Goal: Task Accomplishment & Management: Use online tool/utility

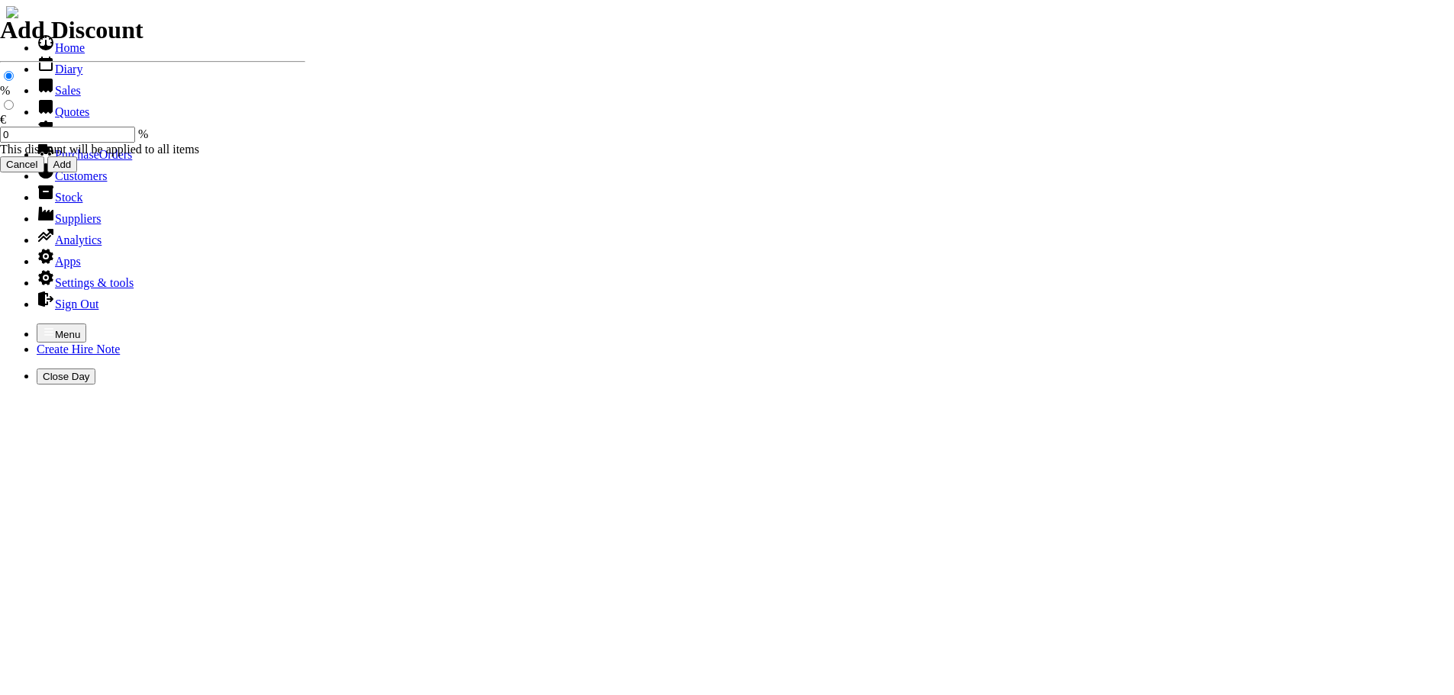
select select "HO"
click at [43, 326] on icon "button" at bounding box center [49, 332] width 12 height 12
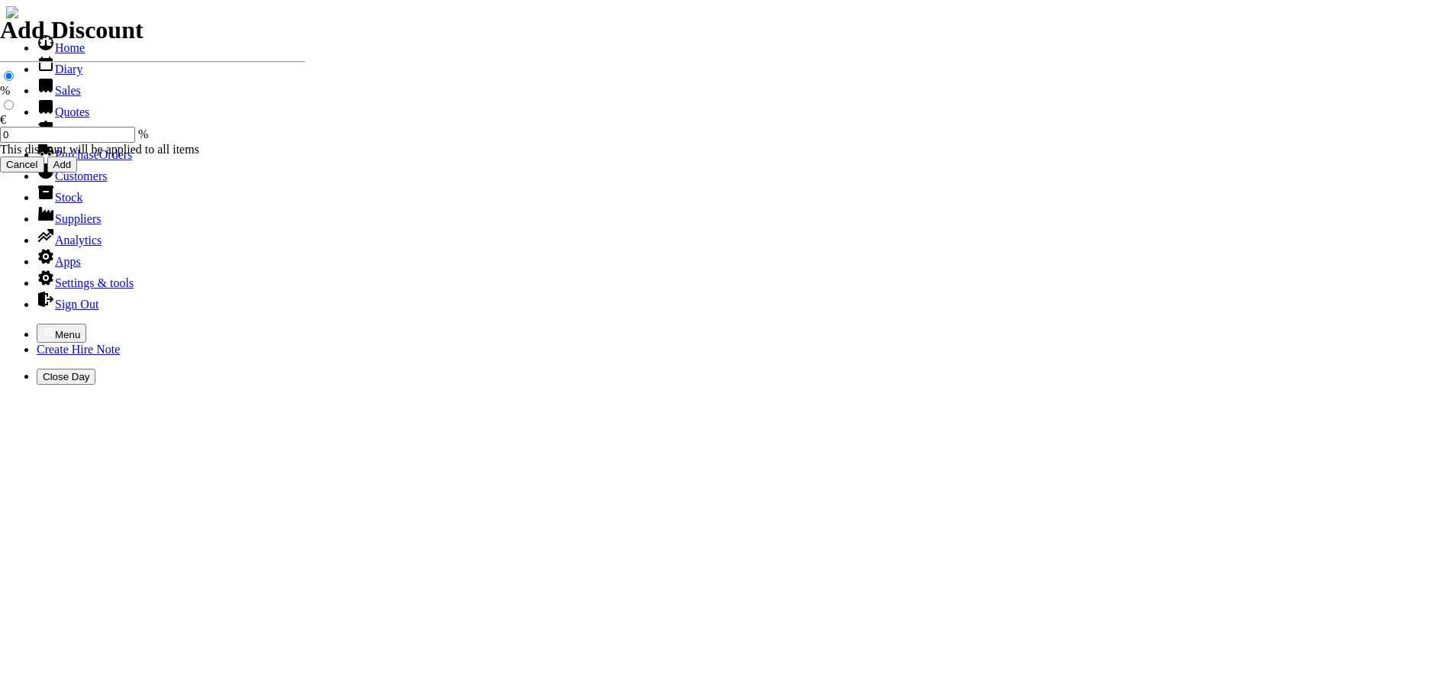
click at [76, 140] on link "Hire Notes" at bounding box center [73, 133] width 72 height 13
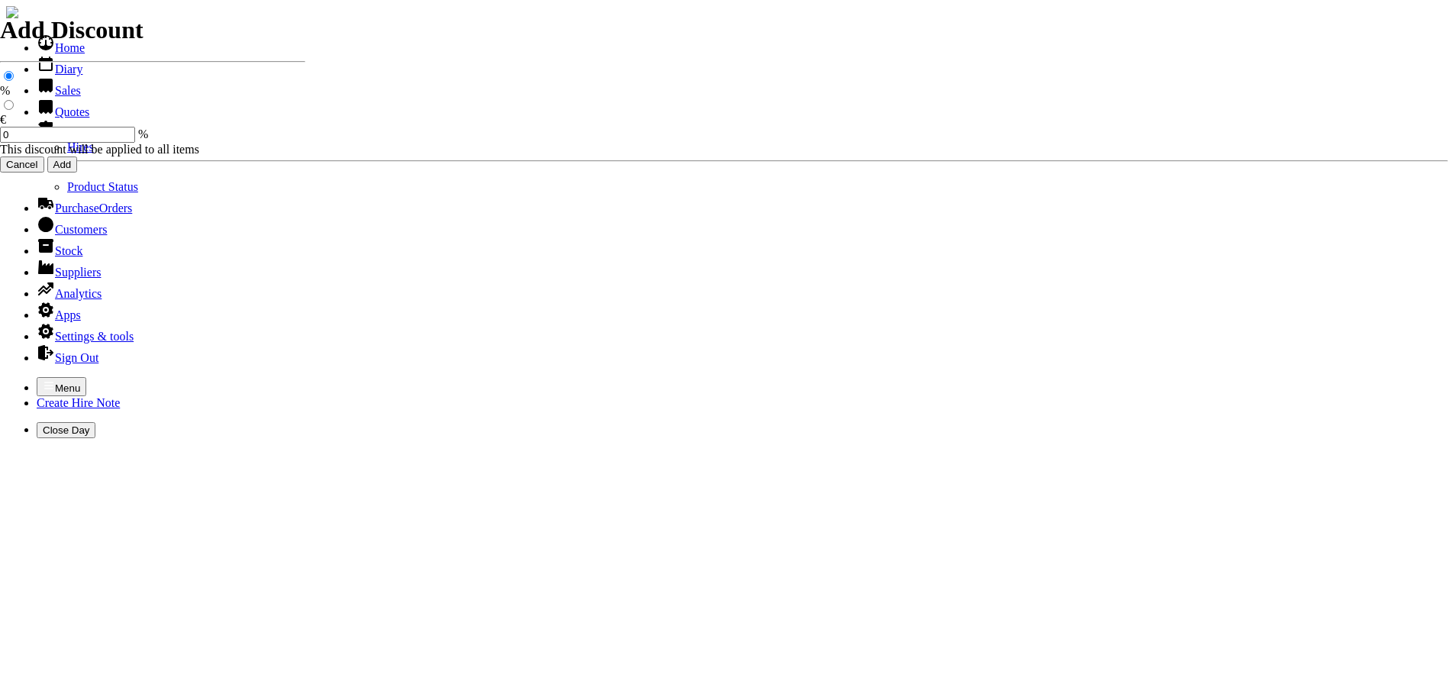
click at [67, 153] on link "Hires" at bounding box center [80, 146] width 27 height 13
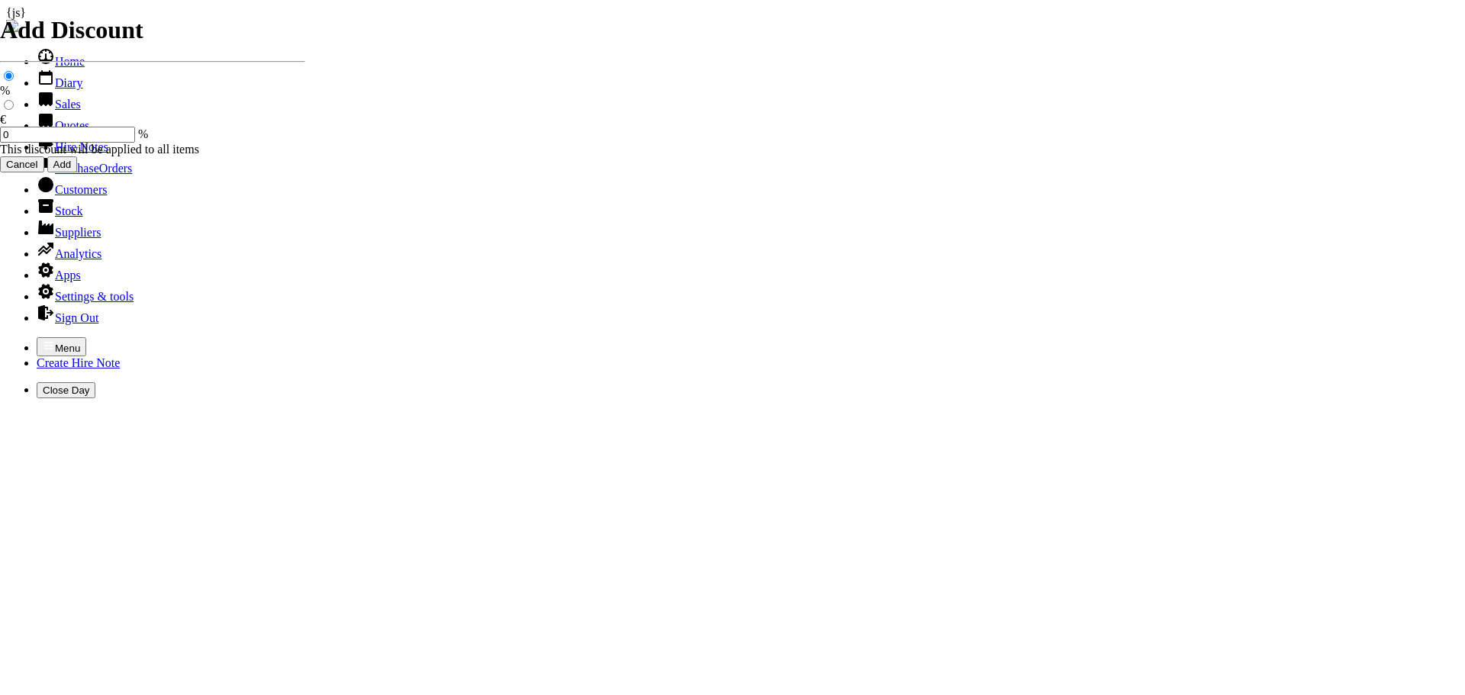
type input "[PERSON_NAME]"
type input "[DATE]"
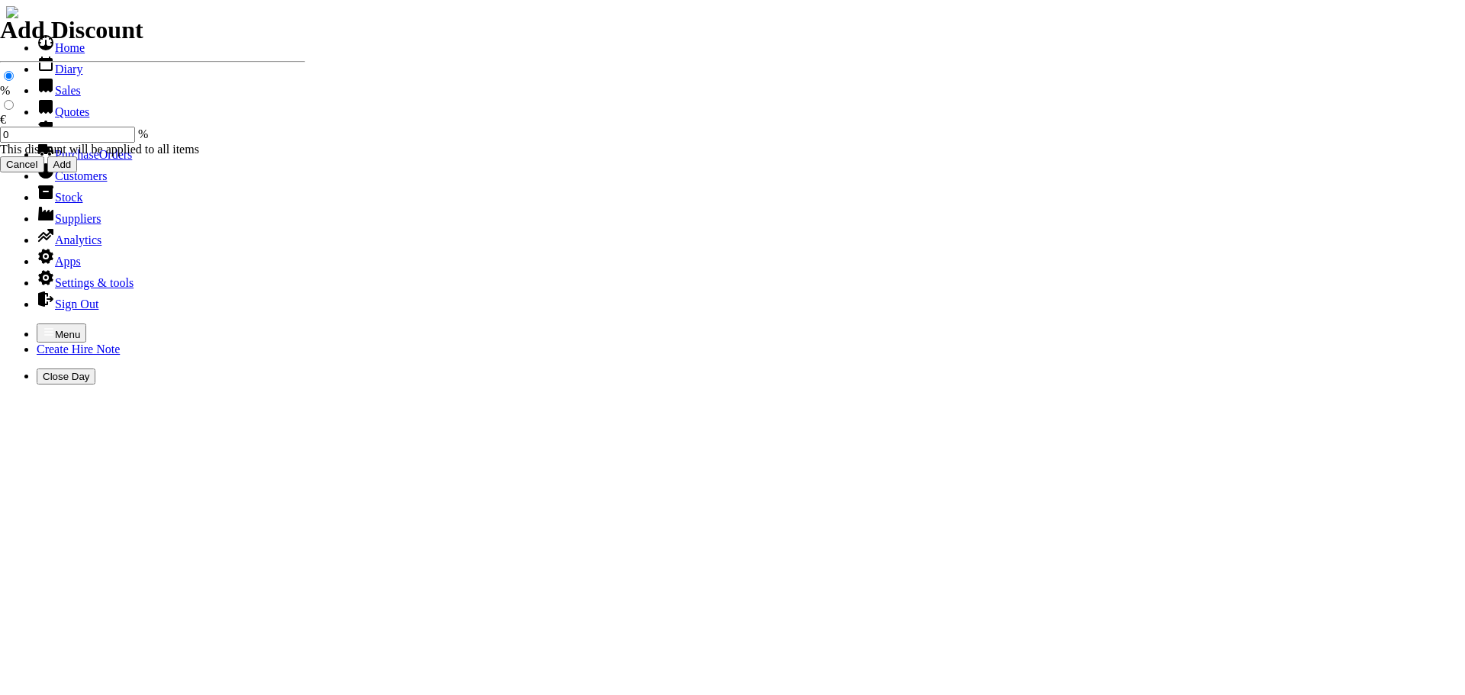
type input "[DATE]"
type input "0.00"
